Goal: Information Seeking & Learning: Learn about a topic

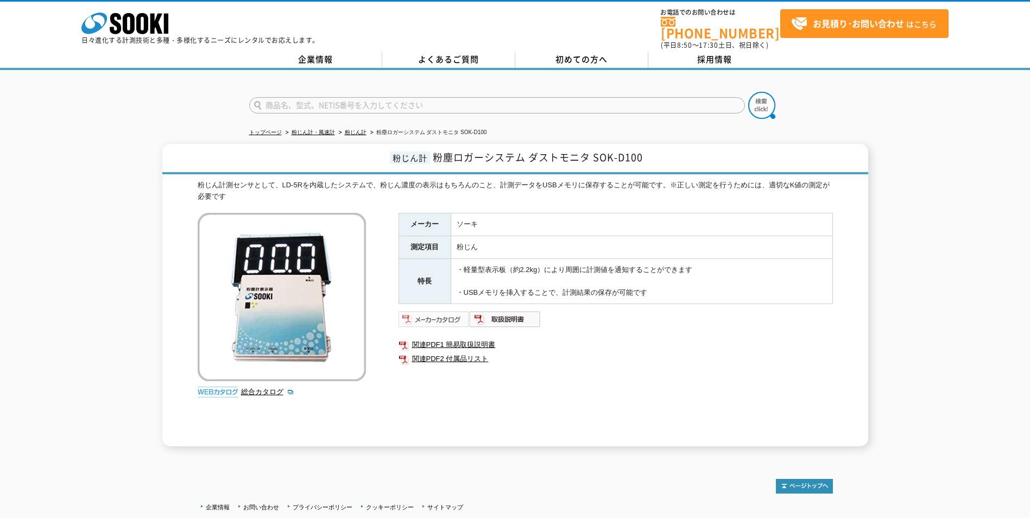
click at [443, 318] on img at bounding box center [434, 319] width 71 height 17
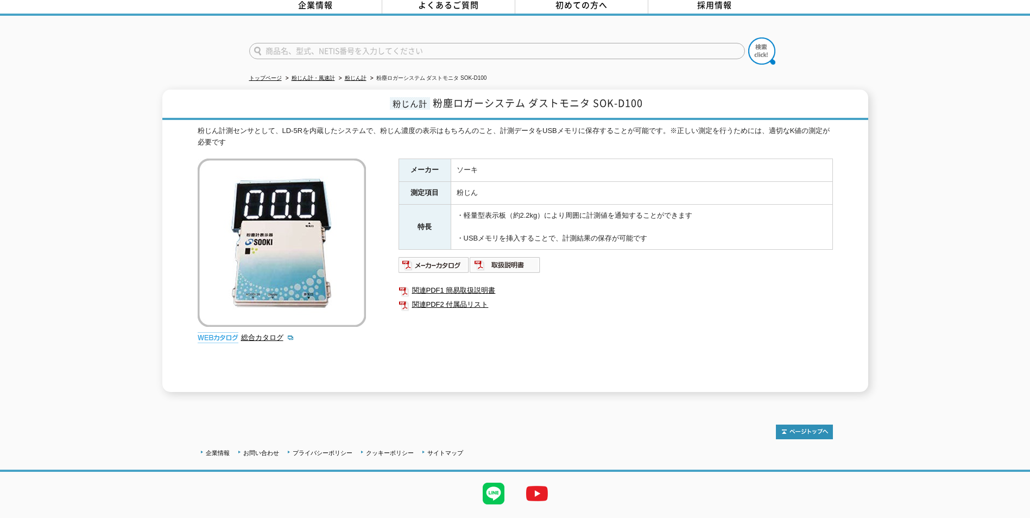
click at [350, 135] on div "粉じん計測センサとして、LD-5Rを内蔵したシステムで、粉じん濃度の表示はもちろんのこと、計測データをUSBメモリに保存することが可能です。※正しい測定を行う…" at bounding box center [516, 136] width 636 height 23
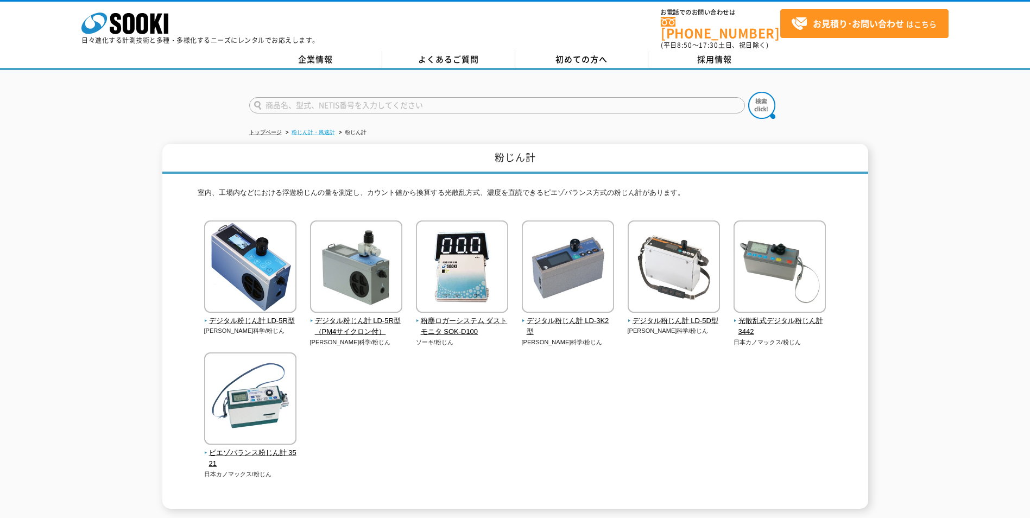
click at [301, 129] on link "粉じん計・風速計" at bounding box center [313, 132] width 43 height 6
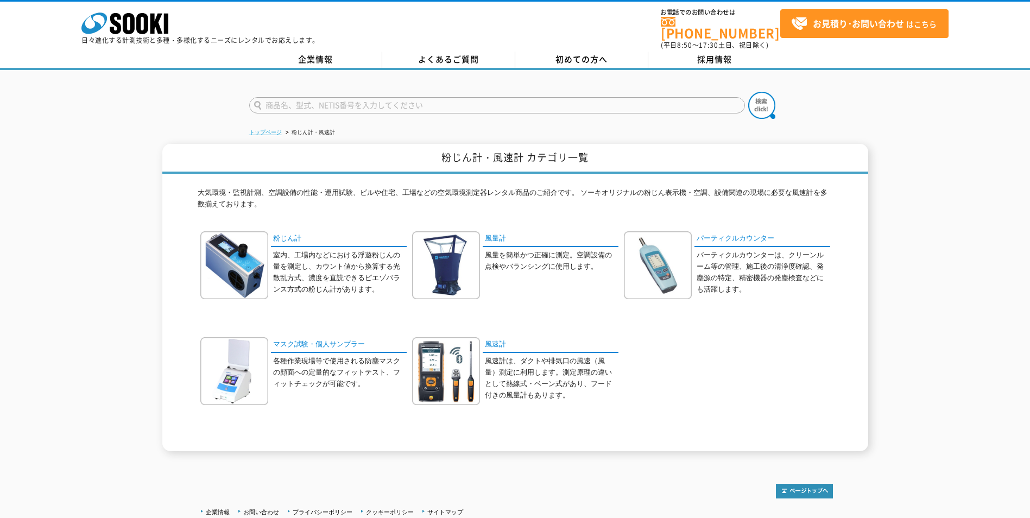
click at [271, 129] on link "トップページ" at bounding box center [265, 132] width 33 height 6
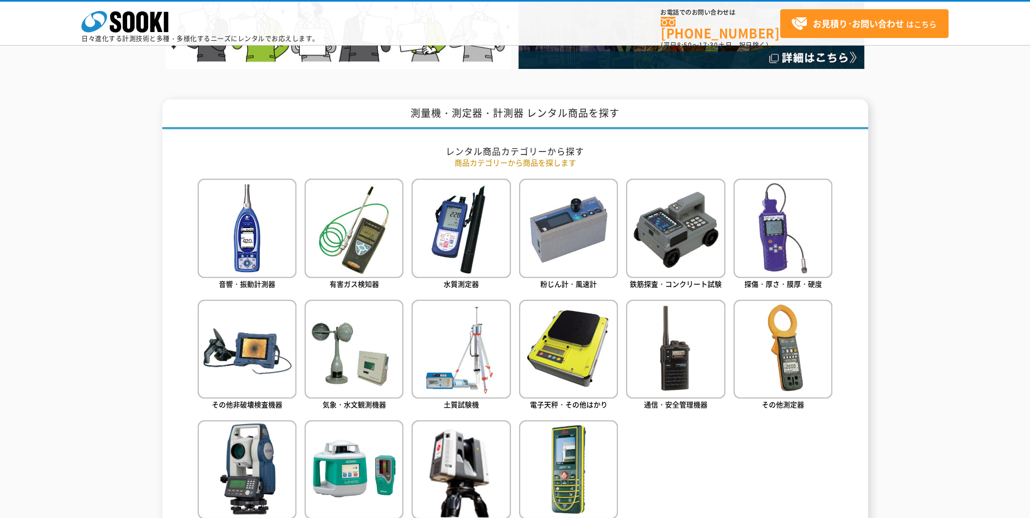
scroll to position [435, 0]
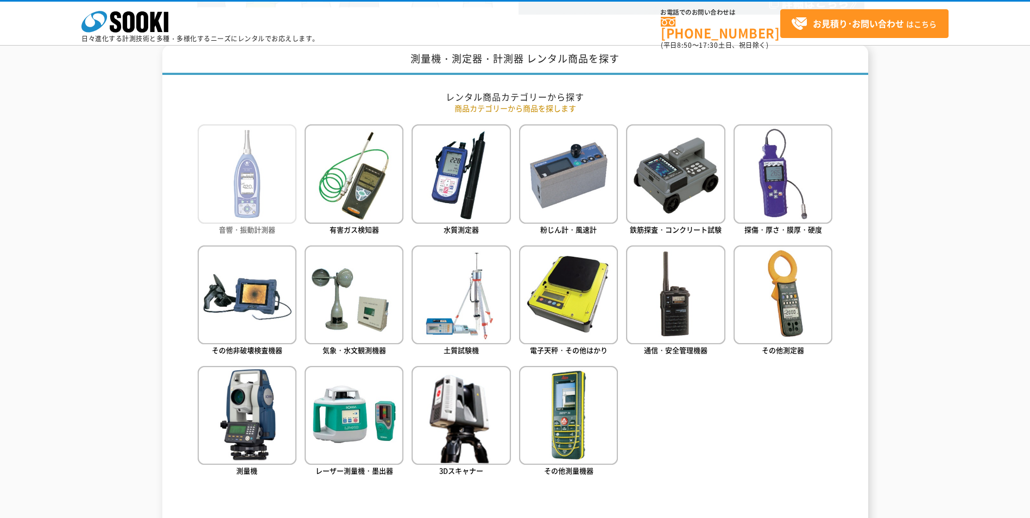
click at [206, 145] on img at bounding box center [247, 173] width 99 height 99
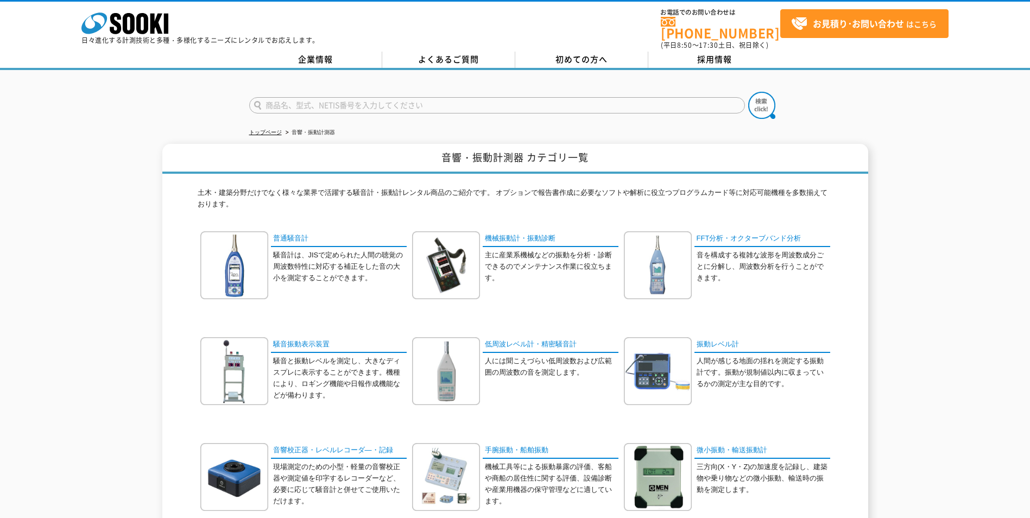
click at [158, 269] on div "音響・振動計測器 カテゴリ一覧 土木・建築分野だけでなく様々な業界で活躍する騒音計・振動計レンタル商品のご紹介です。 オプションで報告書作成に必要なソフトや解…" at bounding box center [515, 403] width 1030 height 519
click at [285, 231] on link "普通騒音計" at bounding box center [339, 239] width 136 height 16
click at [532, 231] on link "機械振動計・振動診断" at bounding box center [551, 239] width 136 height 16
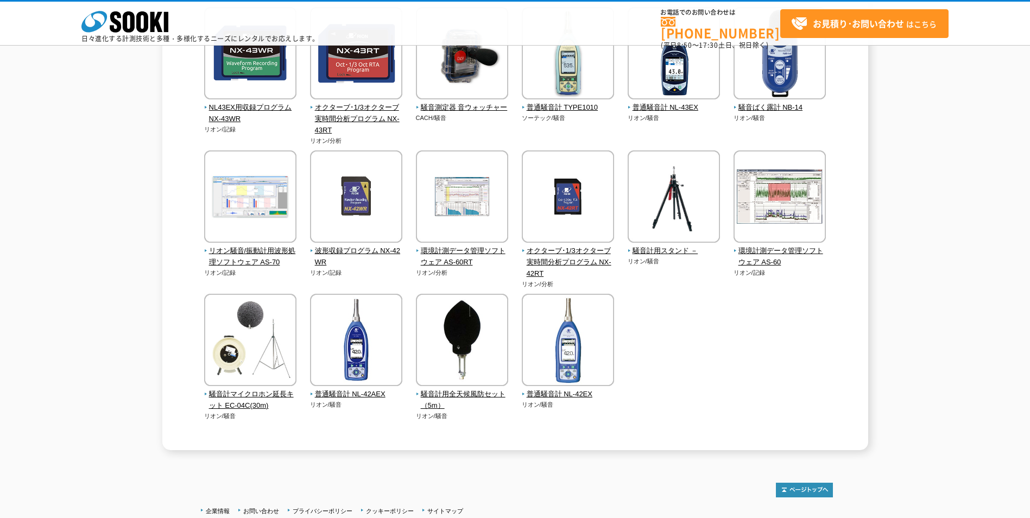
scroll to position [217, 0]
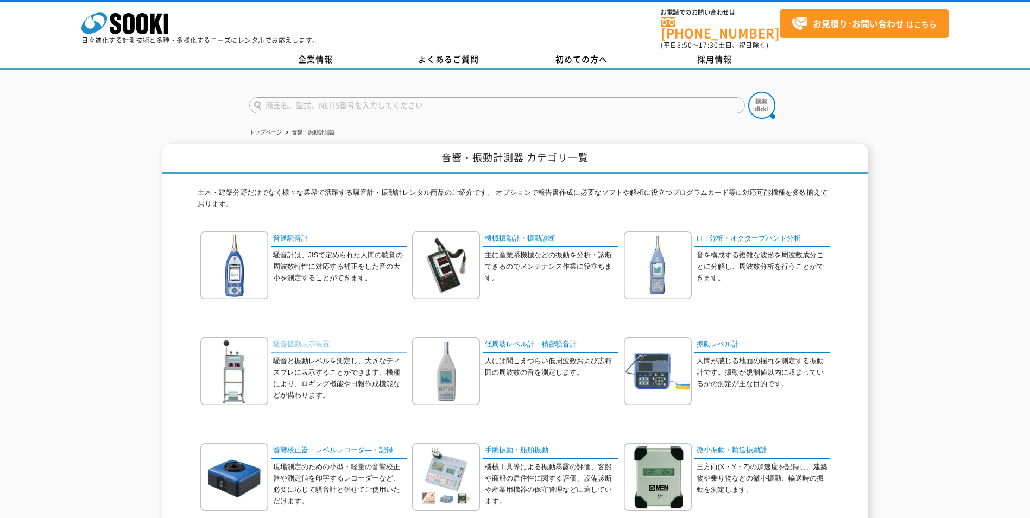
click at [322, 339] on link "騒音振動表示装置" at bounding box center [339, 345] width 136 height 16
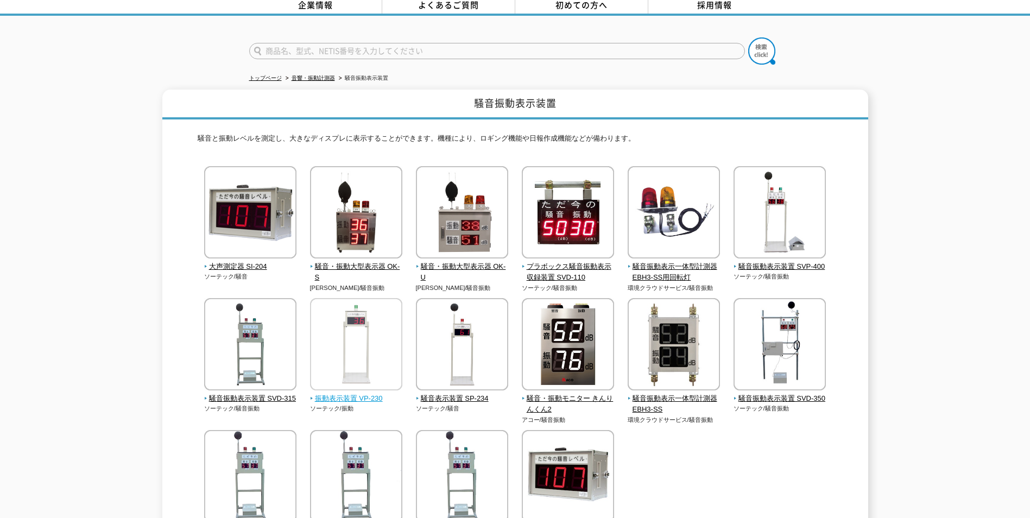
scroll to position [109, 0]
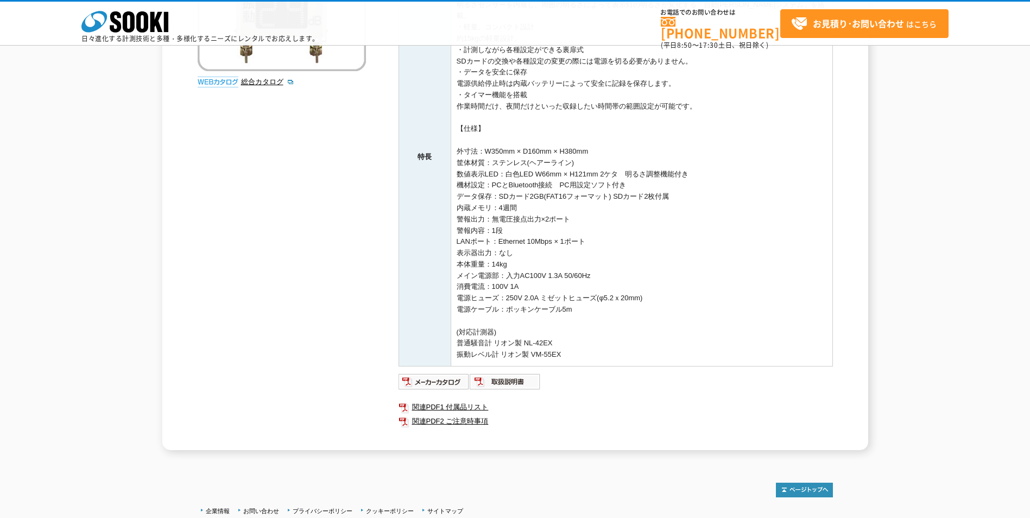
scroll to position [347, 0]
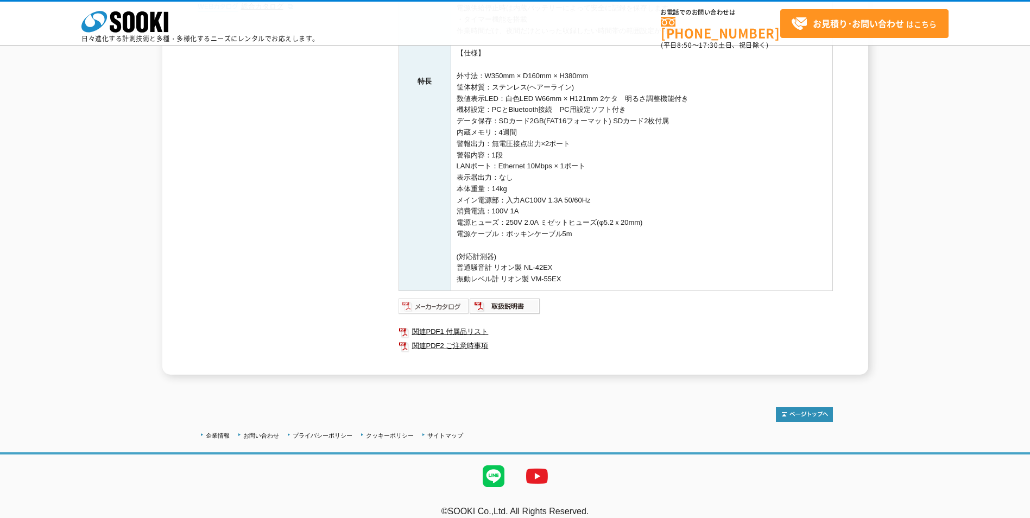
click at [431, 298] on img at bounding box center [434, 306] width 71 height 17
